Goal: Task Accomplishment & Management: Use online tool/utility

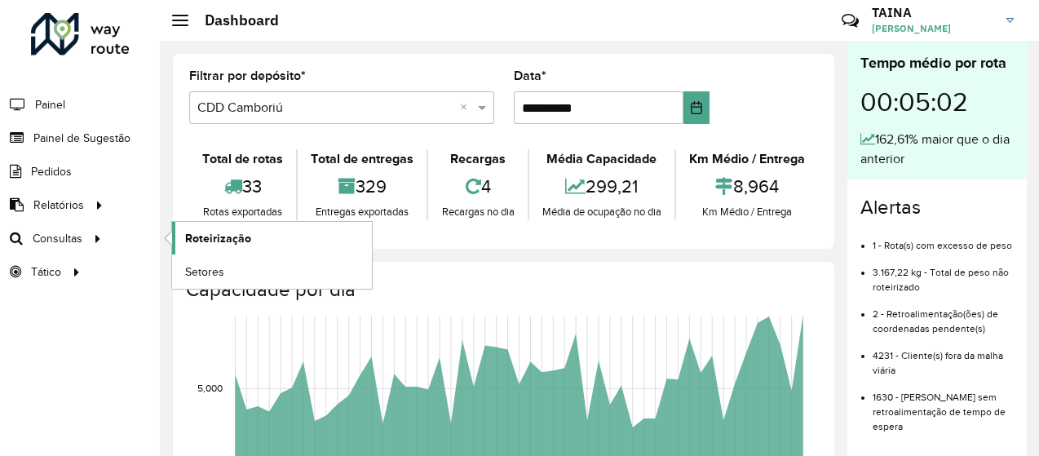
click at [204, 235] on span "Roteirização" at bounding box center [218, 238] width 66 height 17
click at [1000, 268] on li "3.167,22 kg - Total de peso não roteirizado" at bounding box center [942, 274] width 141 height 42
click at [212, 241] on span "Roteirização" at bounding box center [218, 238] width 66 height 17
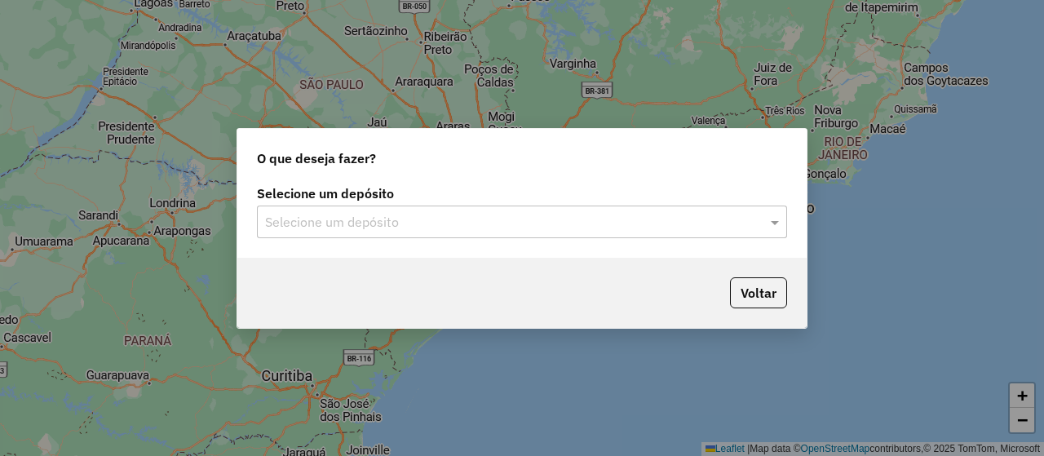
click at [497, 223] on input "text" at bounding box center [505, 223] width 481 height 20
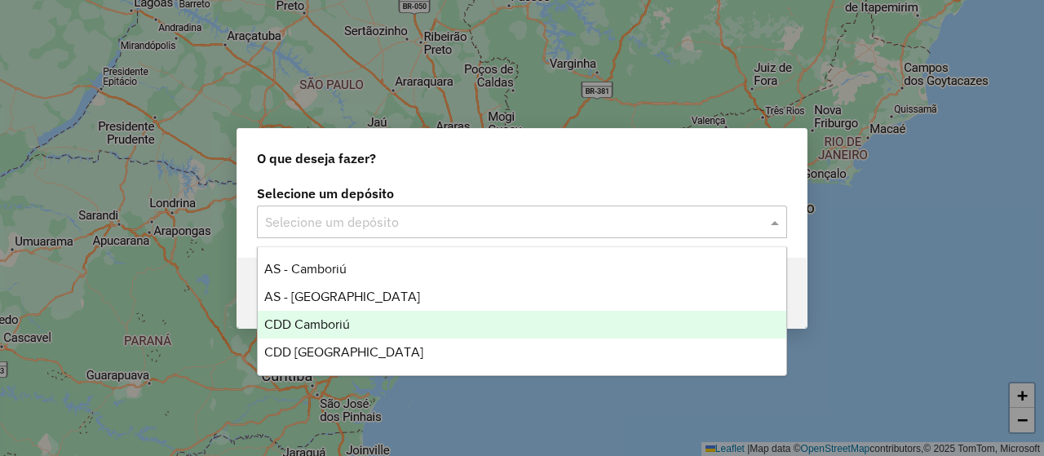
click at [351, 314] on div "CDD Camboriú" at bounding box center [522, 325] width 528 height 28
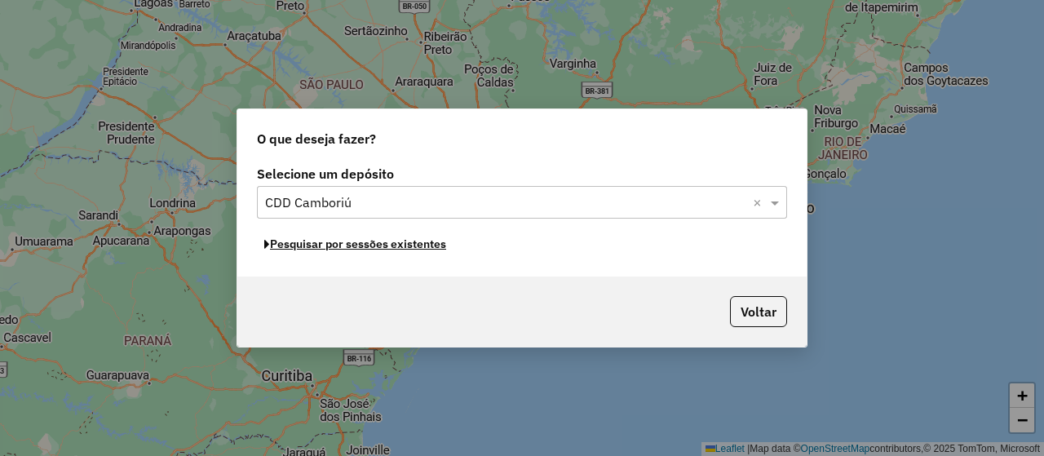
click at [404, 252] on button "Pesquisar por sessões existentes" at bounding box center [355, 244] width 197 height 25
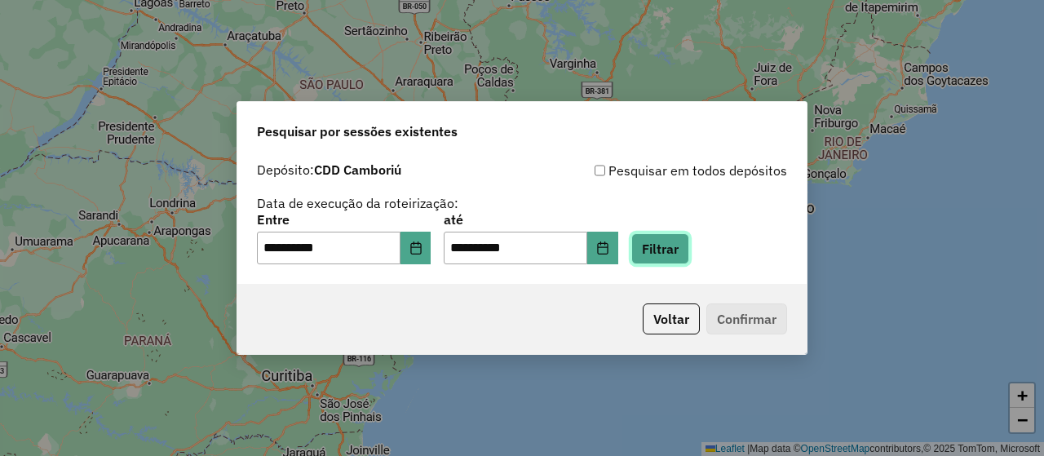
click at [689, 245] on button "Filtrar" at bounding box center [660, 248] width 58 height 31
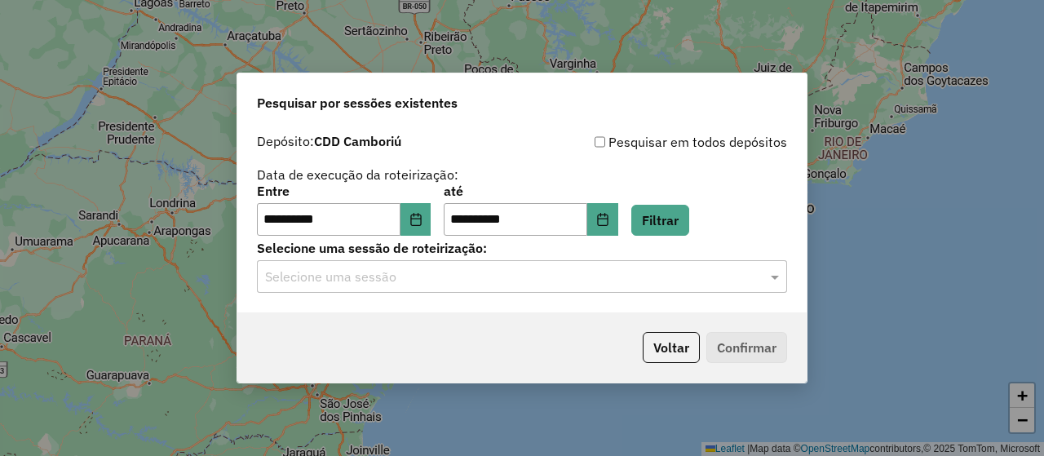
click at [483, 288] on div "Selecione uma sessão" at bounding box center [522, 276] width 530 height 33
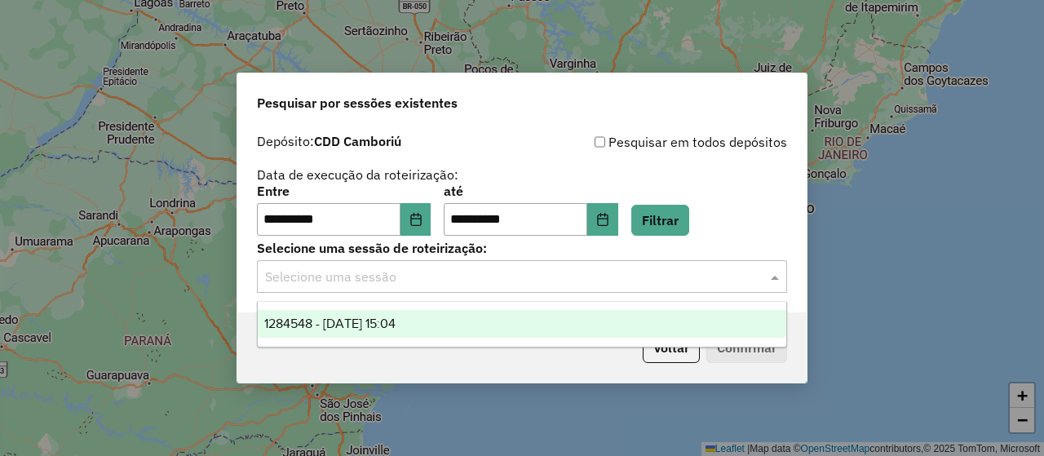
click at [395, 325] on span "1284548 - 29/09/2025 15:04" at bounding box center [329, 323] width 131 height 14
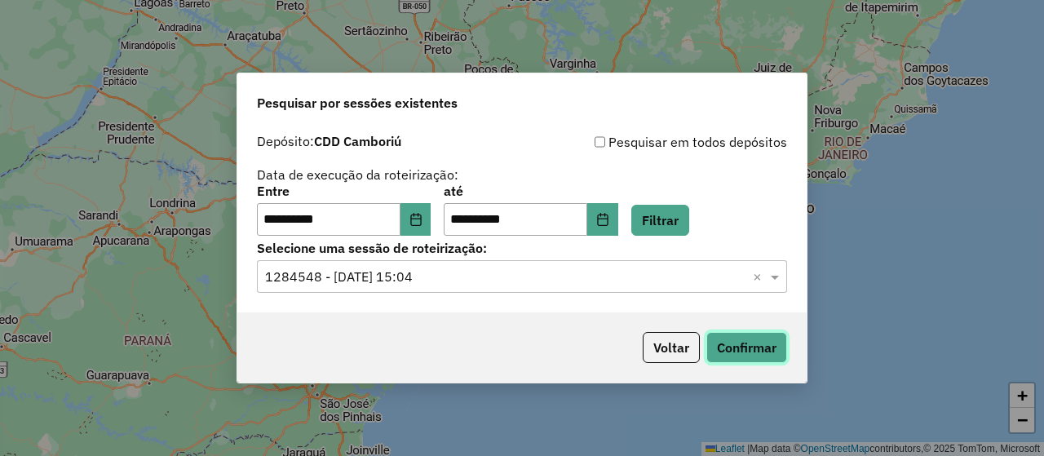
click at [752, 347] on button "Confirmar" at bounding box center [746, 347] width 81 height 31
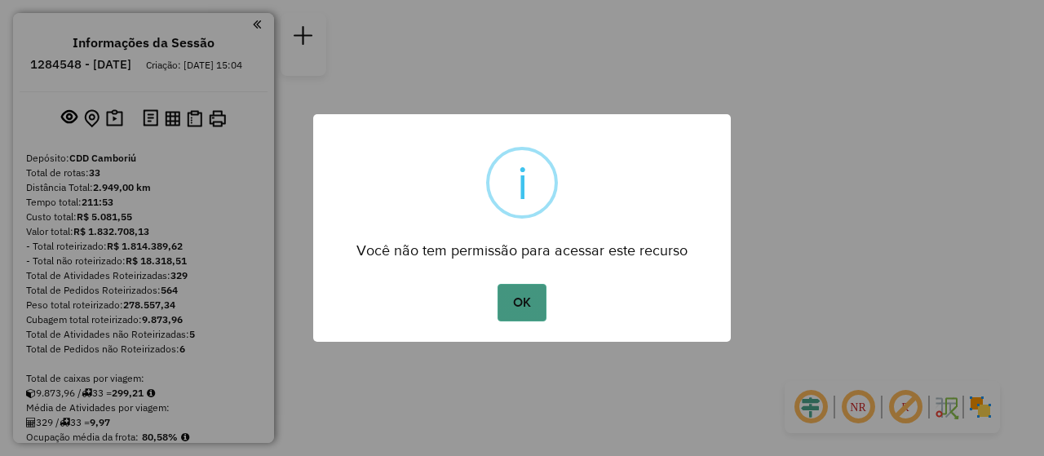
click at [517, 309] on button "OK" at bounding box center [521, 303] width 48 height 38
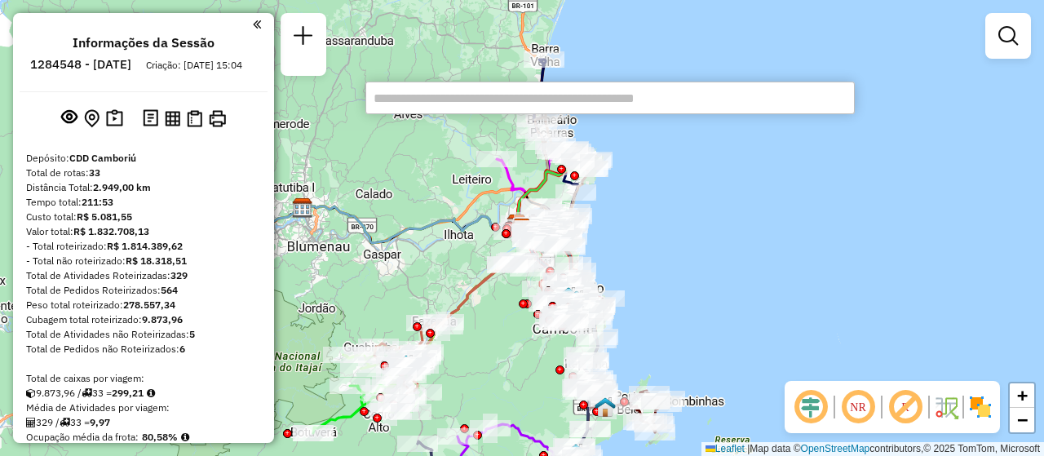
scroll to position [890, 0]
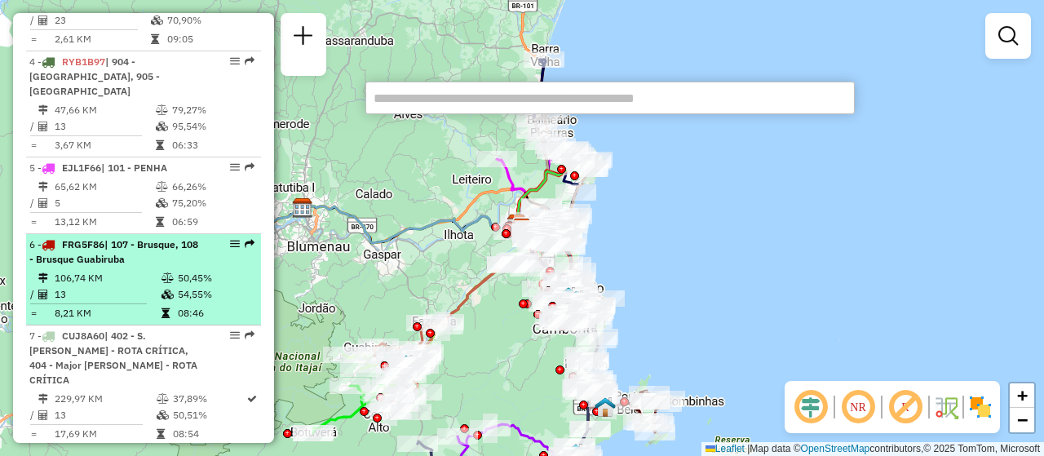
click at [178, 286] on table "106,74 KM 50,45% / 13 54,55% = 8,21 KM 08:46" at bounding box center [143, 295] width 228 height 51
select select "**********"
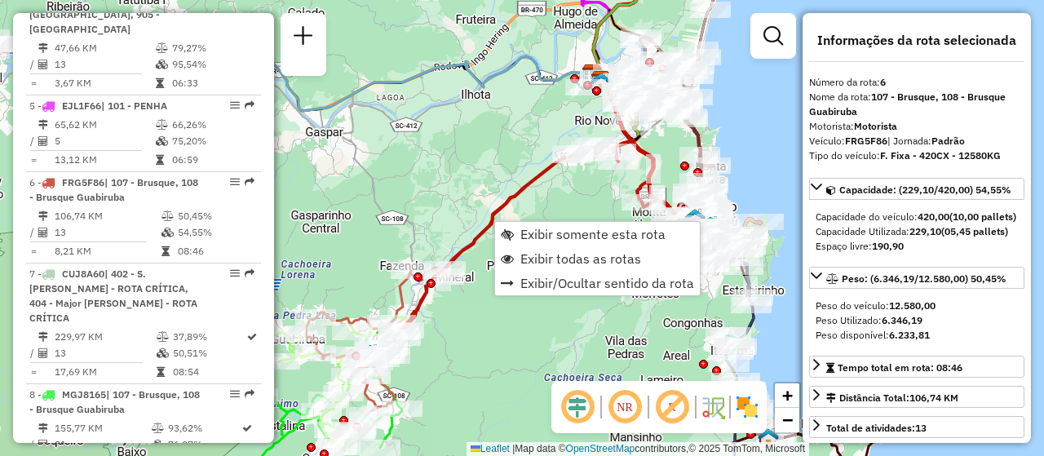
scroll to position [1094, 0]
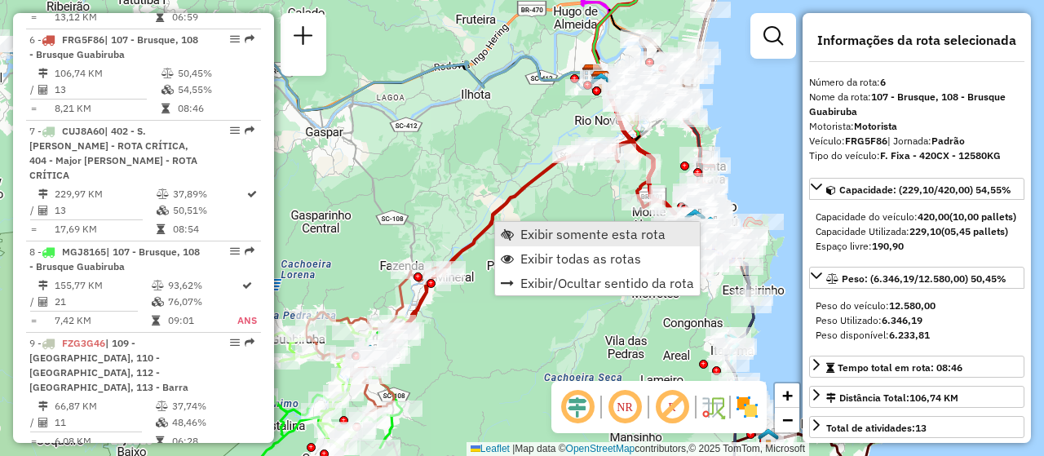
click at [525, 228] on span "Exibir somente esta rota" at bounding box center [592, 233] width 145 height 13
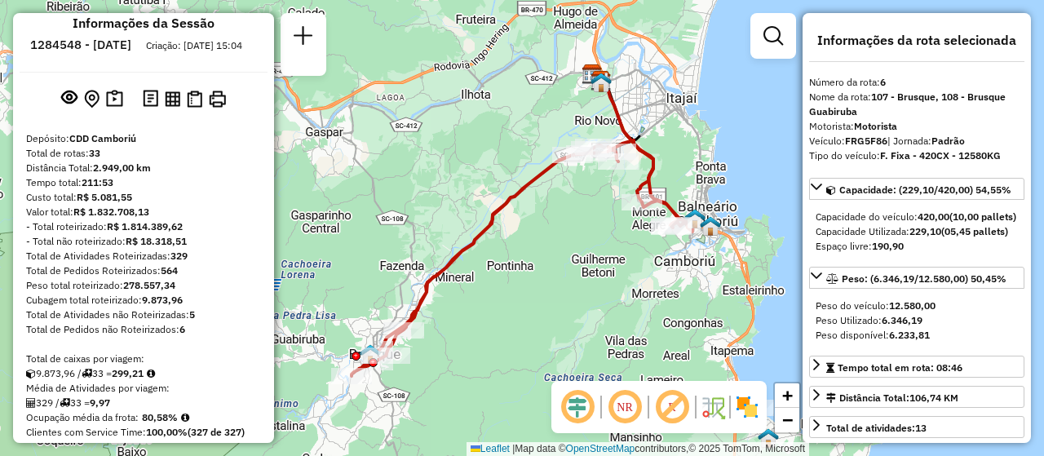
scroll to position [0, 0]
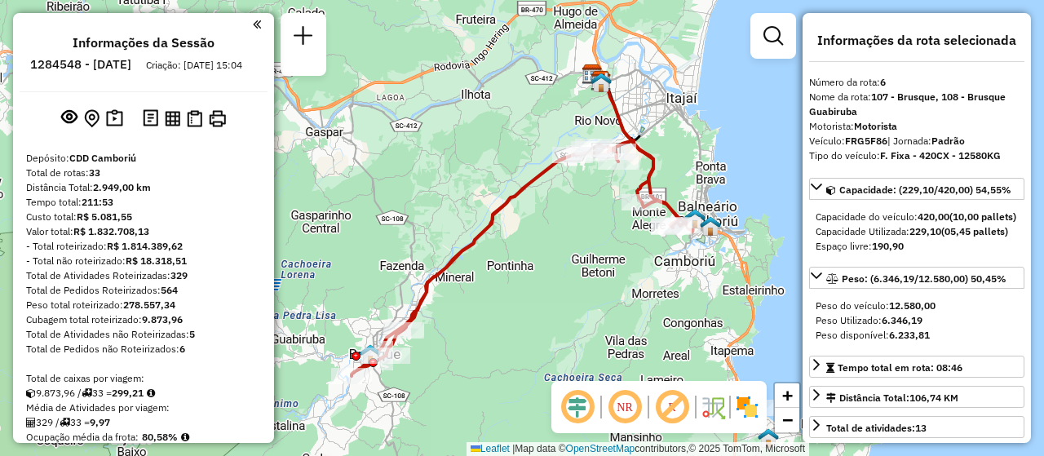
click at [254, 25] on em at bounding box center [257, 24] width 8 height 15
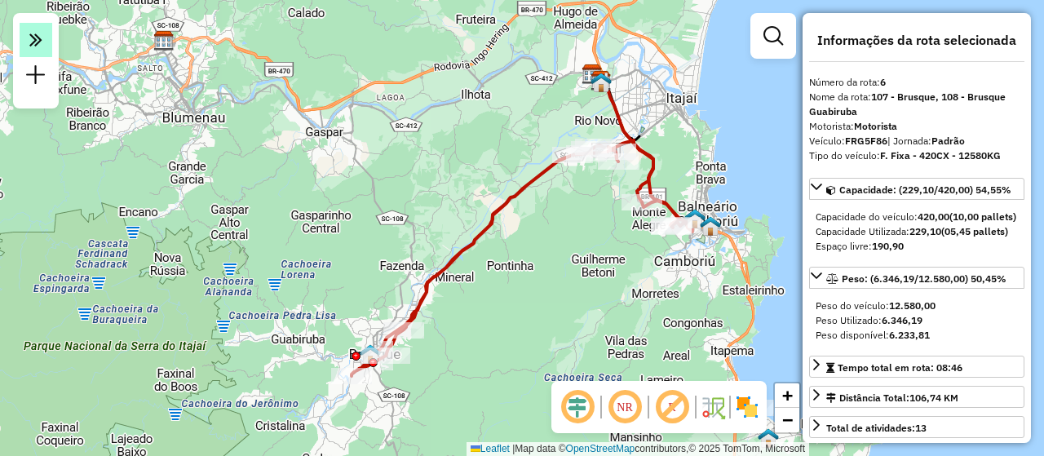
click at [44, 46] on em at bounding box center [36, 40] width 33 height 34
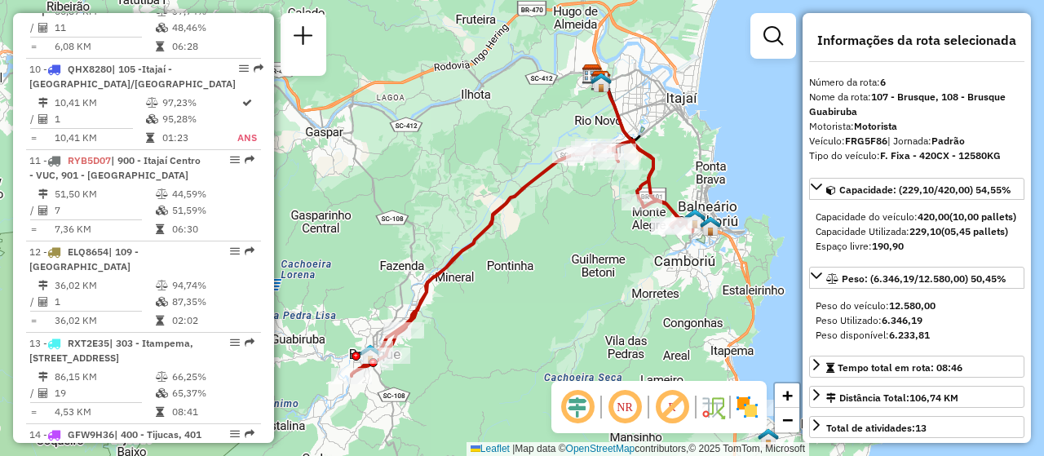
scroll to position [1489, 0]
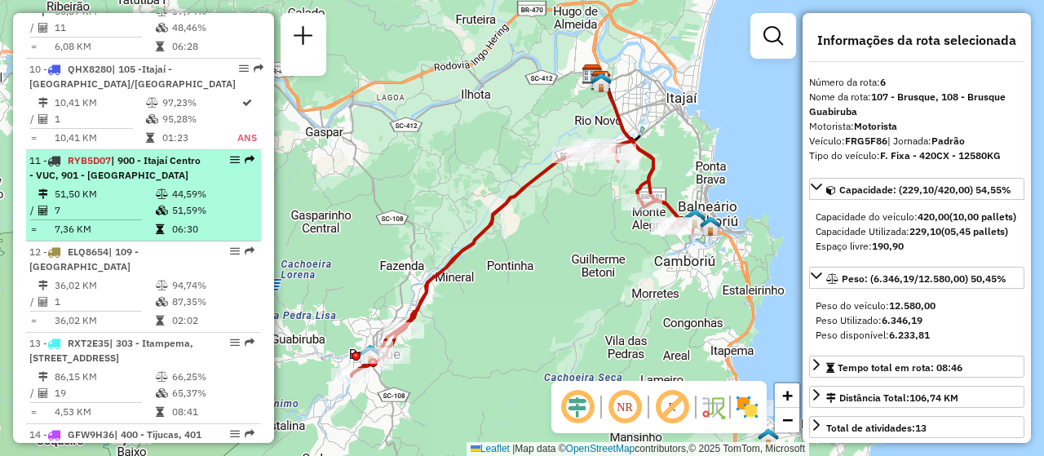
drag, startPoint x: 122, startPoint y: 108, endPoint x: 135, endPoint y: 107, distance: 13.1
click at [135, 154] on span "| 900 - Itajaí Centro - VUC, 901 - Praia Brava" at bounding box center [114, 167] width 171 height 27
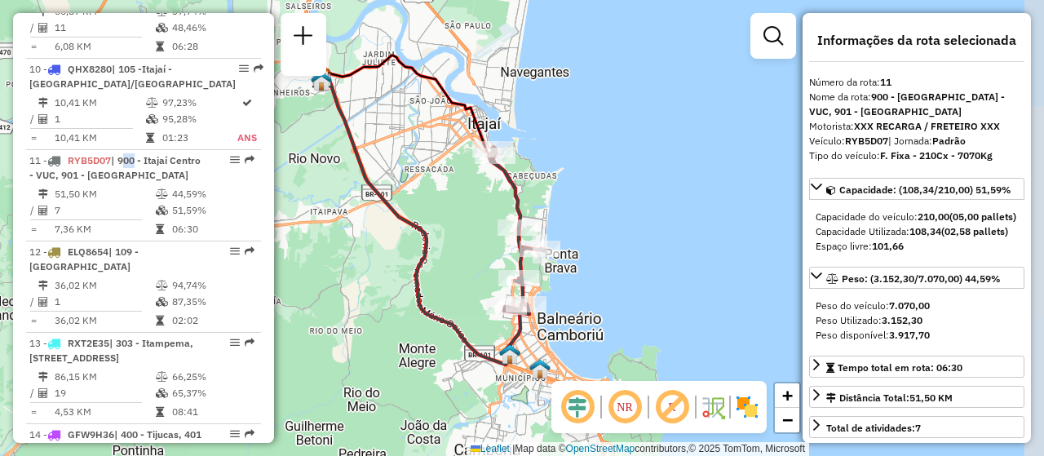
drag, startPoint x: 533, startPoint y: 217, endPoint x: 444, endPoint y: 197, distance: 91.0
click at [444, 197] on div "Janela de atendimento Grade de atendimento Capacidade Transportadoras Veículos …" at bounding box center [522, 228] width 1044 height 456
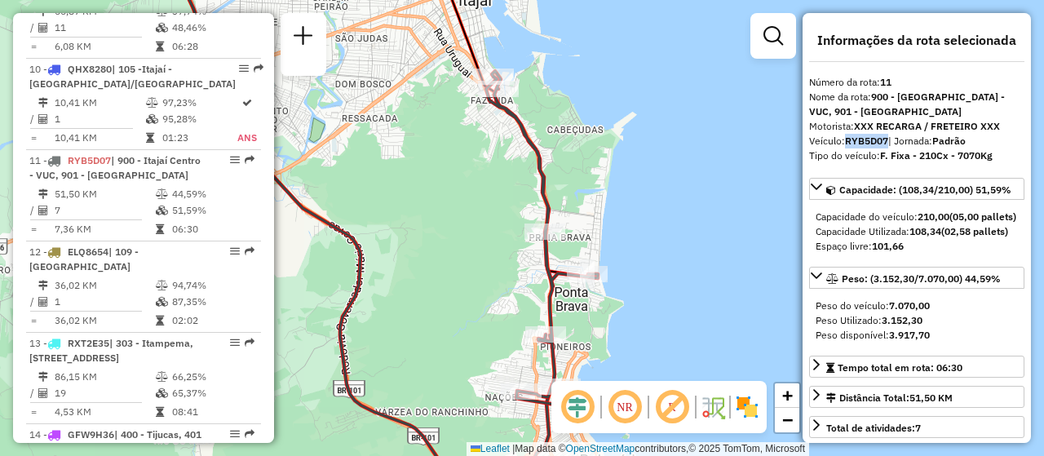
drag, startPoint x: 845, startPoint y: 136, endPoint x: 887, endPoint y: 139, distance: 42.5
click at [887, 139] on div "Veículo: RYB5D07 | Jornada: Padrão" at bounding box center [916, 141] width 215 height 15
copy strong "RYB5D07"
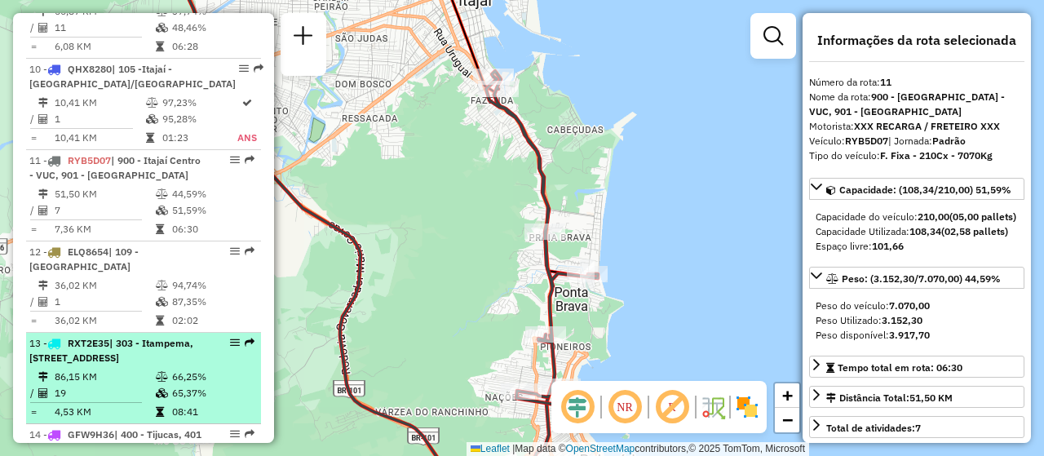
click at [180, 337] on span "| 303 - Itampema, 304 - Meia Praia , 306 - Porto Belo 2" at bounding box center [111, 350] width 164 height 27
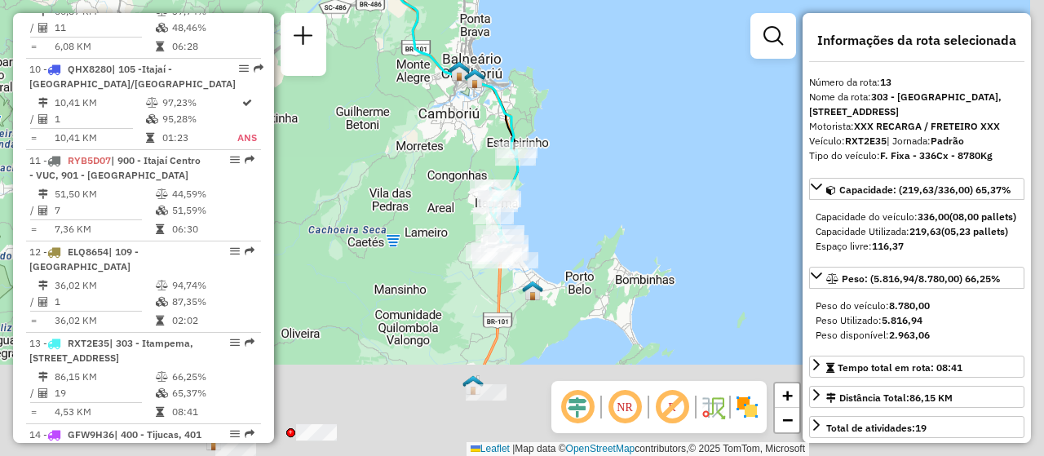
drag, startPoint x: 701, startPoint y: 301, endPoint x: 619, endPoint y: 160, distance: 163.3
click at [619, 160] on div "Janela de atendimento Grade de atendimento Capacidade Transportadoras Veículos …" at bounding box center [522, 228] width 1044 height 456
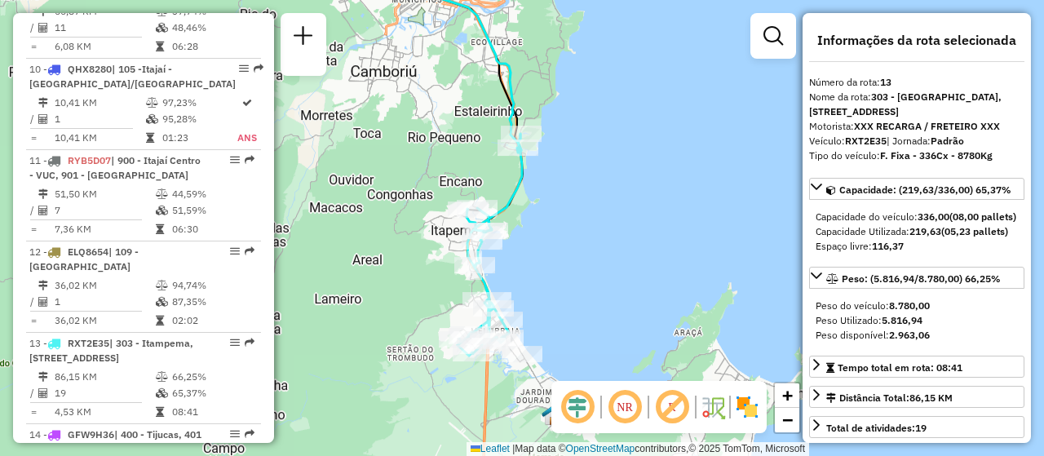
drag, startPoint x: 534, startPoint y: 149, endPoint x: 644, endPoint y: 159, distance: 110.5
click at [644, 159] on div "Janela de atendimento Grade de atendimento Capacidade Transportadoras Veículos …" at bounding box center [522, 228] width 1044 height 456
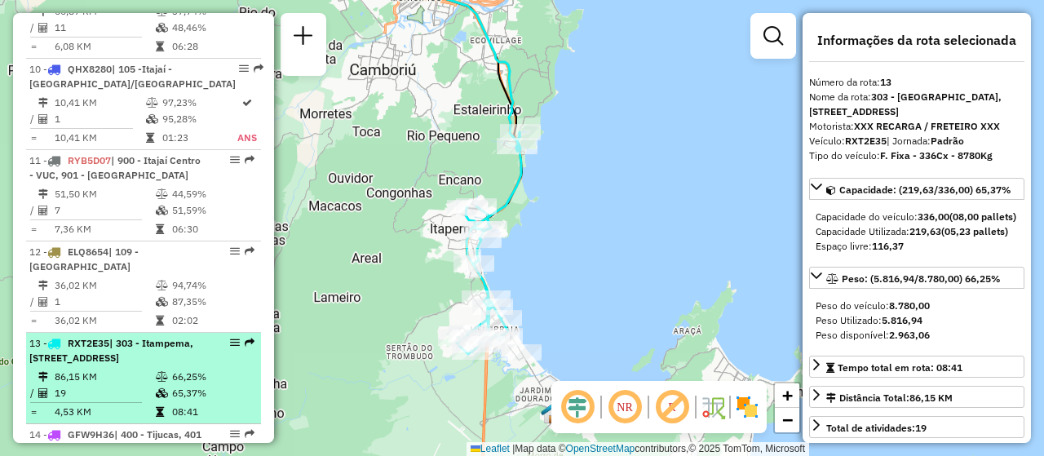
drag, startPoint x: 197, startPoint y: 310, endPoint x: 178, endPoint y: 300, distance: 21.9
click at [178, 336] on div "13 - RXT2E35 | 303 - Itampema, 304 - Meia Praia , 306 - Porto Belo 2" at bounding box center [143, 350] width 228 height 29
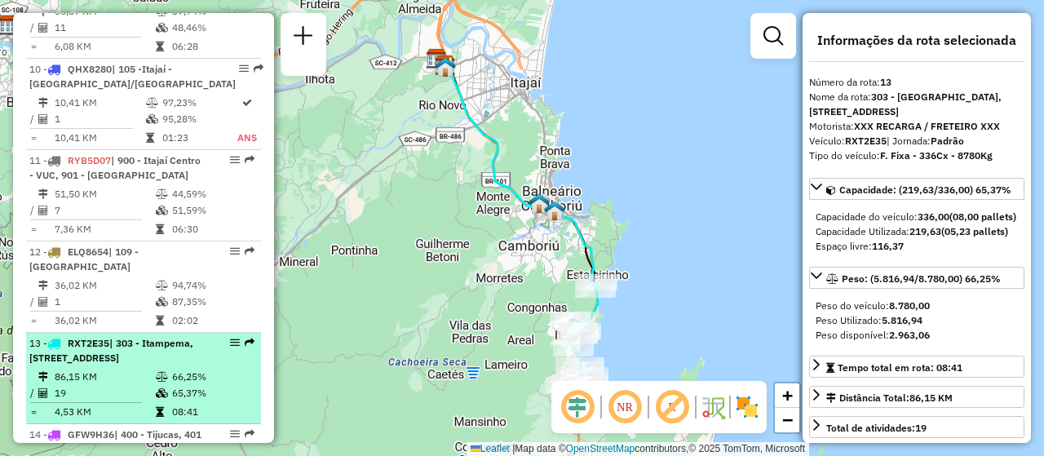
click at [73, 337] on span "RXT2E35" at bounding box center [89, 343] width 42 height 12
drag, startPoint x: 68, startPoint y: 291, endPoint x: 202, endPoint y: 316, distance: 135.9
click at [202, 336] on div "13 - RXT2E35 | 303 - Itampema, 304 - Meia Praia , 306 - Porto Belo 2" at bounding box center [143, 350] width 228 height 29
copy strong "RXT2E35 | 303 - Itampema, 304 - Meia Praia , 306 - Porto Belo 2"
